Goal: Check status: Check status

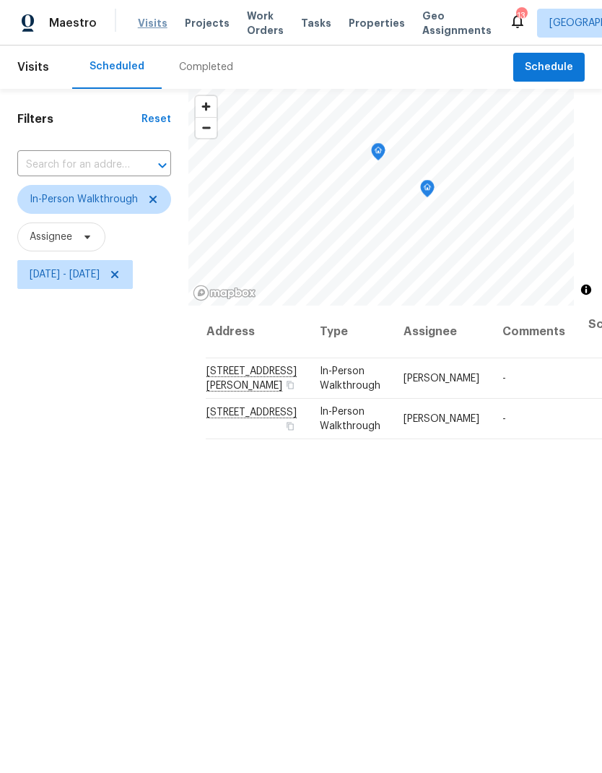
click at [143, 27] on span "Visits" at bounding box center [153, 23] width 30 height 14
click at [121, 277] on icon at bounding box center [115, 275] width 12 height 12
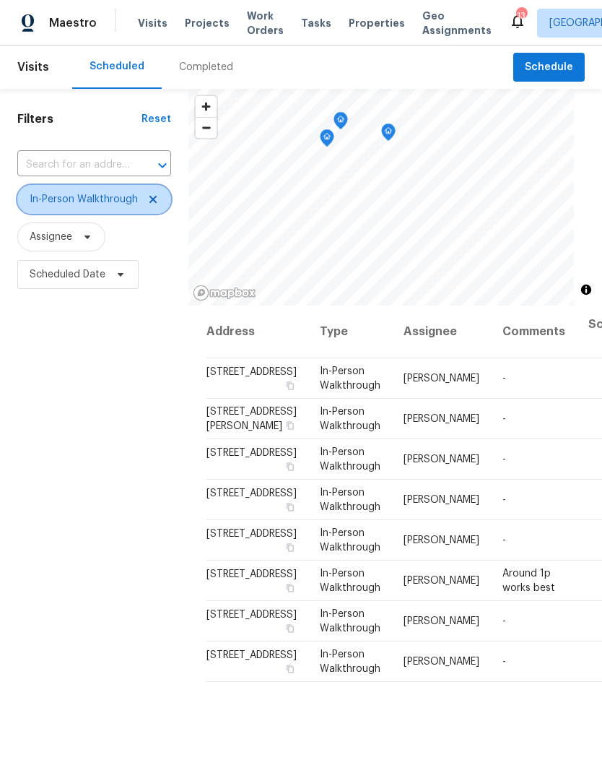
click at [152, 201] on icon at bounding box center [152, 199] width 7 height 7
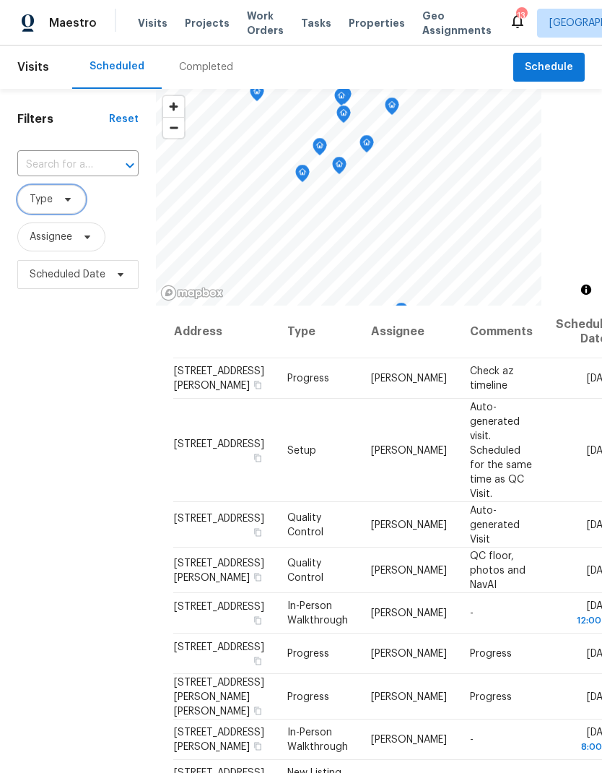
click at [70, 205] on icon at bounding box center [68, 200] width 12 height 12
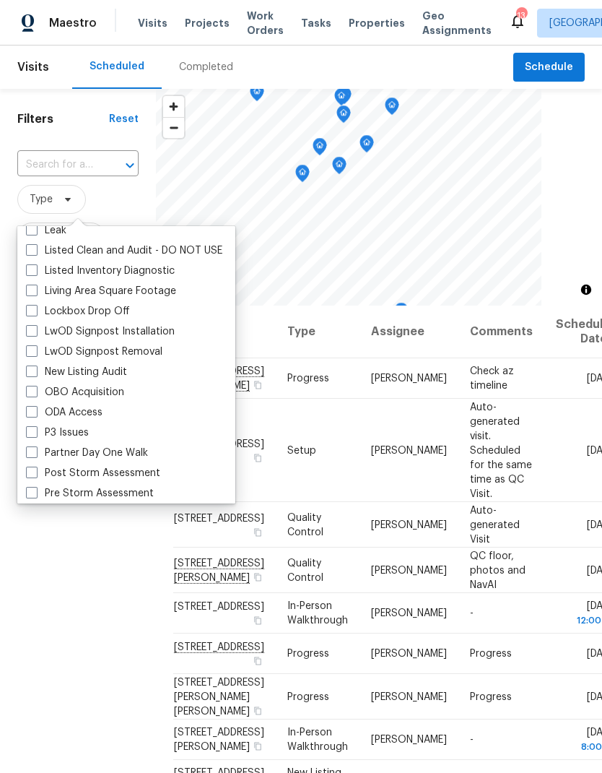
scroll to position [704, 0]
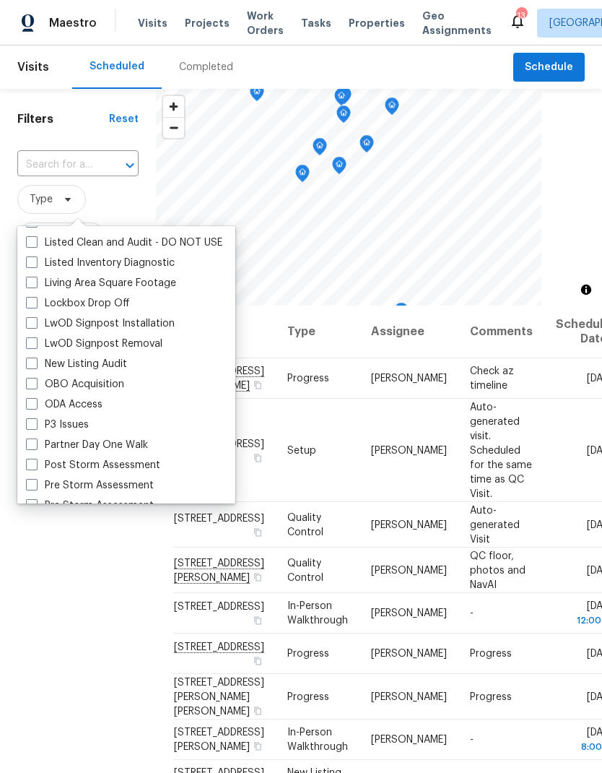
click at [133, 211] on span "Type" at bounding box center [77, 199] width 121 height 29
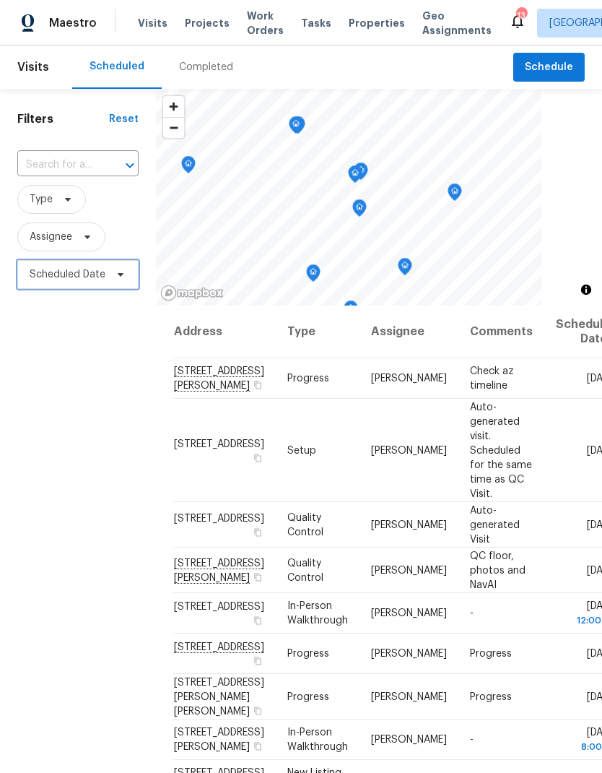
click at [105, 283] on span "Scheduled Date" at bounding box center [77, 274] width 121 height 29
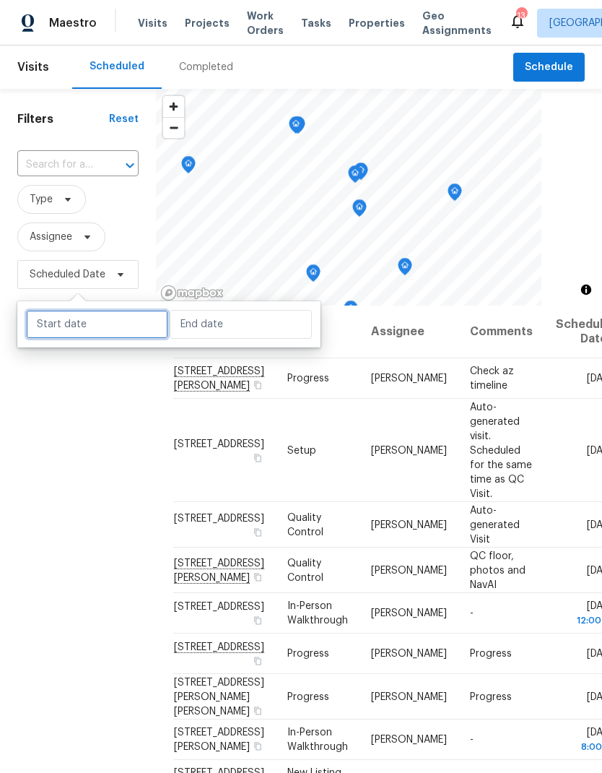
click at [125, 325] on input "text" at bounding box center [97, 324] width 142 height 29
select select "9"
select select "2025"
select select "10"
select select "2025"
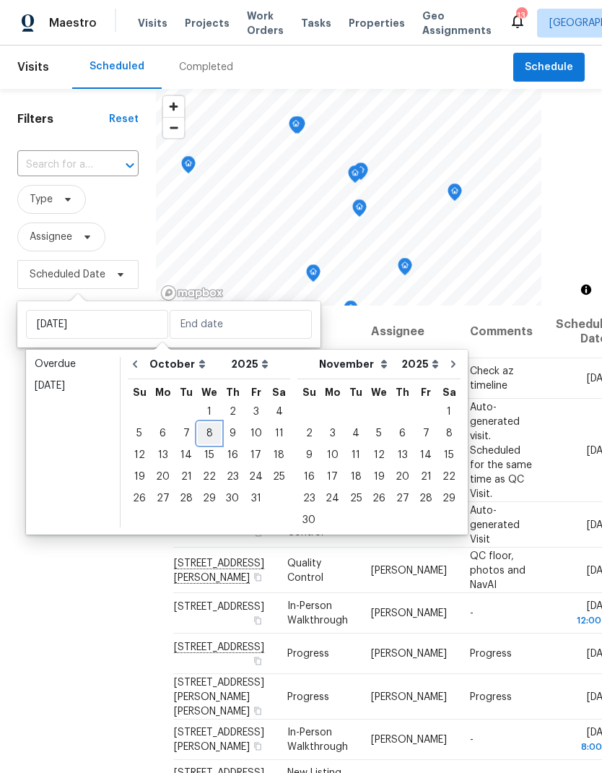
click at [210, 433] on div "8" at bounding box center [209, 433] width 23 height 20
type input "[DATE]"
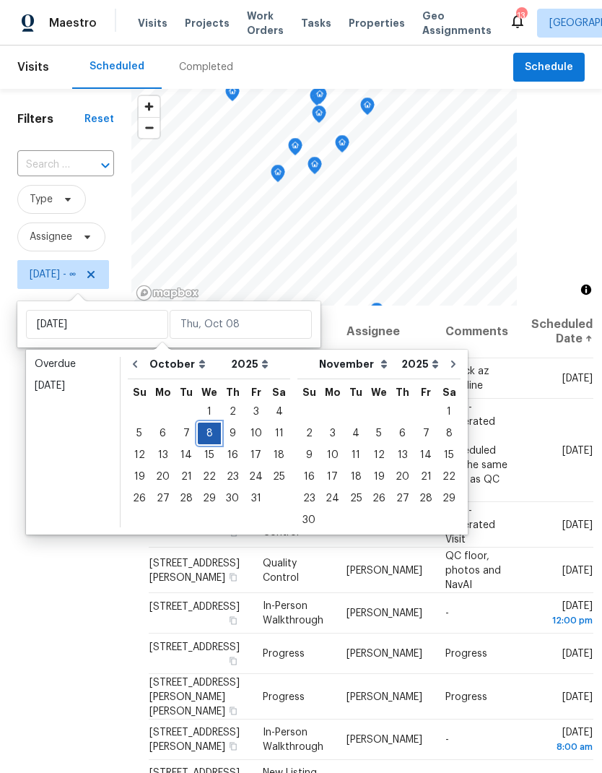
click at [209, 433] on div "8" at bounding box center [209, 433] width 23 height 20
type input "[DATE]"
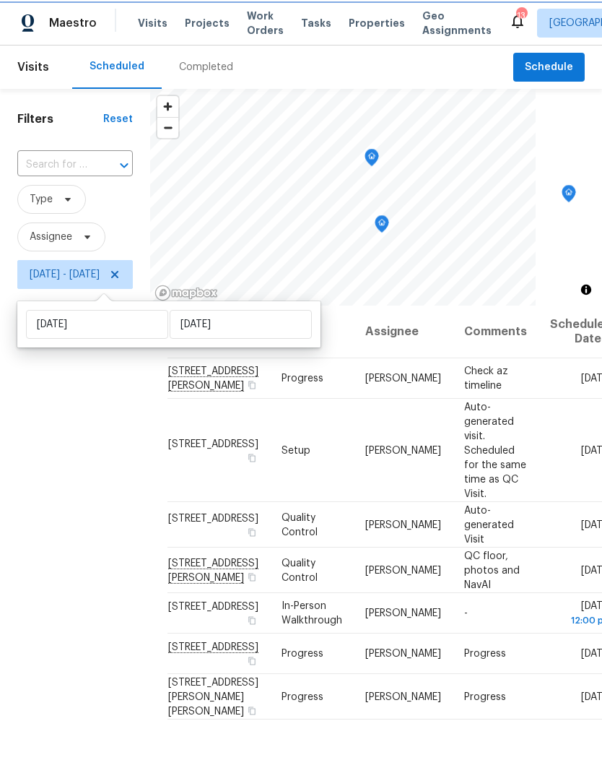
click at [374, 158] on icon "Map marker" at bounding box center [372, 157] width 4 height 4
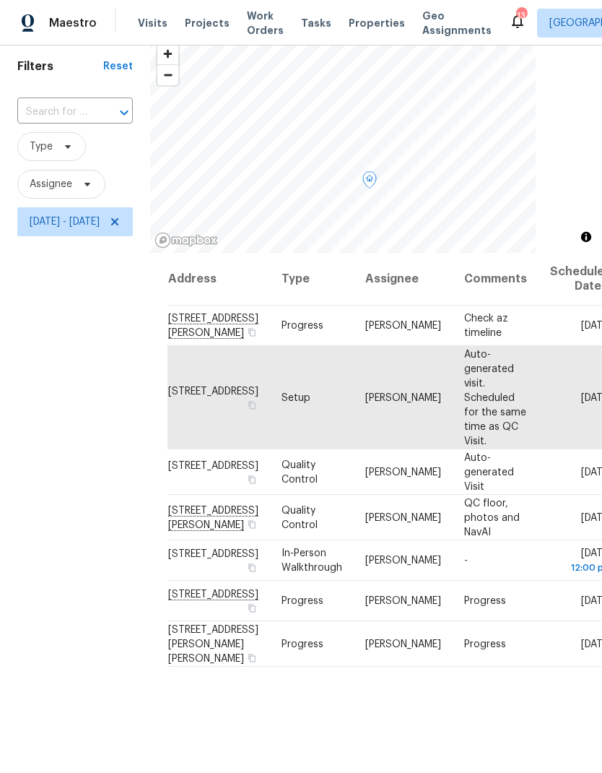
scroll to position [54, 0]
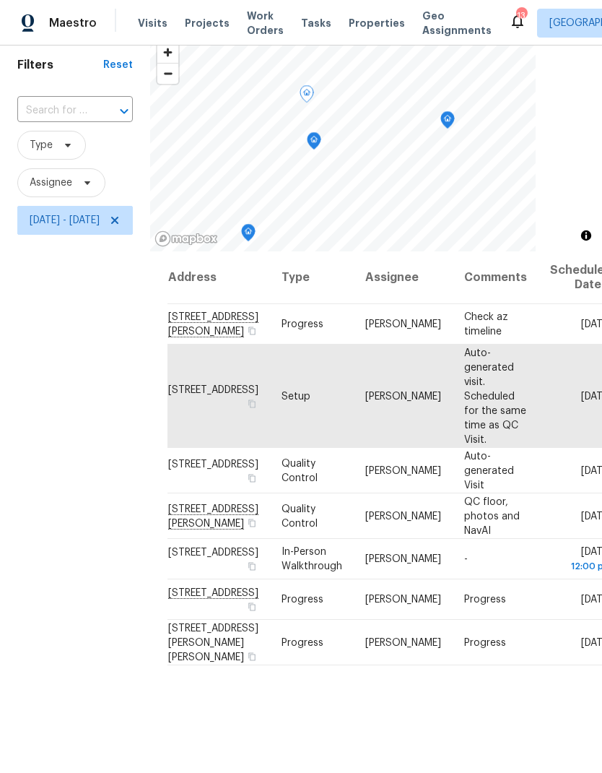
click at [313, 98] on icon "Map marker" at bounding box center [306, 94] width 13 height 17
click at [351, 126] on icon "Map marker" at bounding box center [344, 126] width 13 height 17
click at [351, 127] on icon "Map marker" at bounding box center [344, 126] width 13 height 17
